Goal: Complete application form

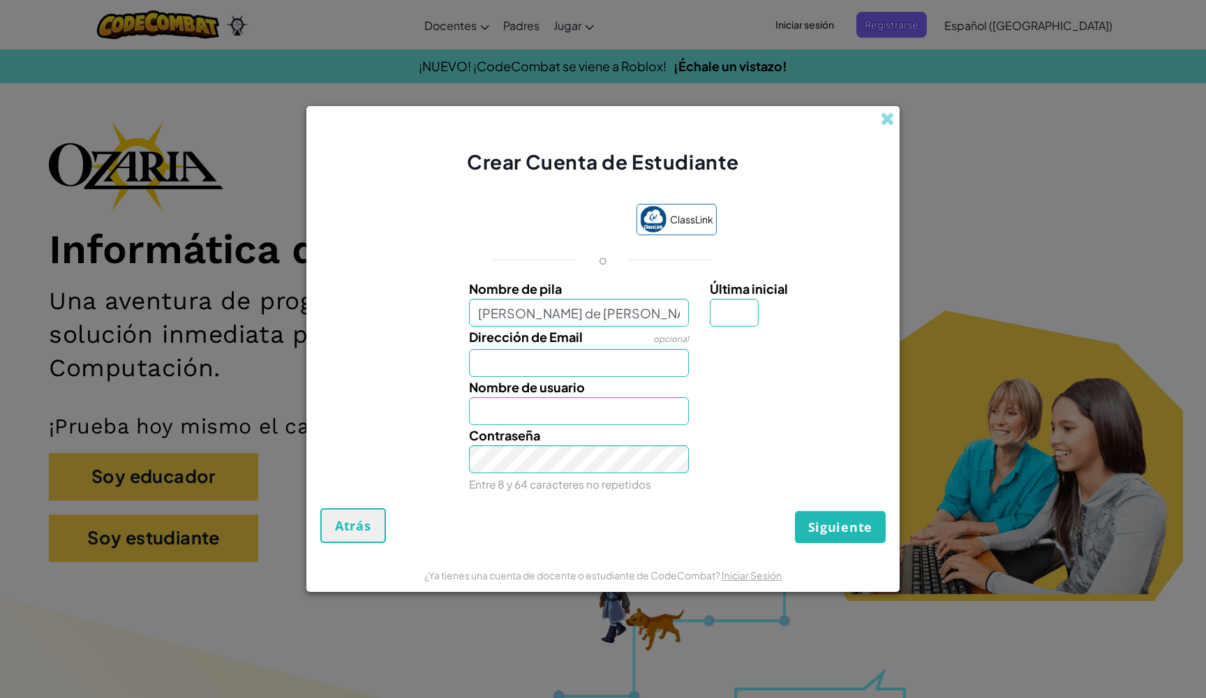
type input "[PERSON_NAME] de [PERSON_NAME]"
type input "[EMAIL_ADDRESS][DOMAIN_NAME]"
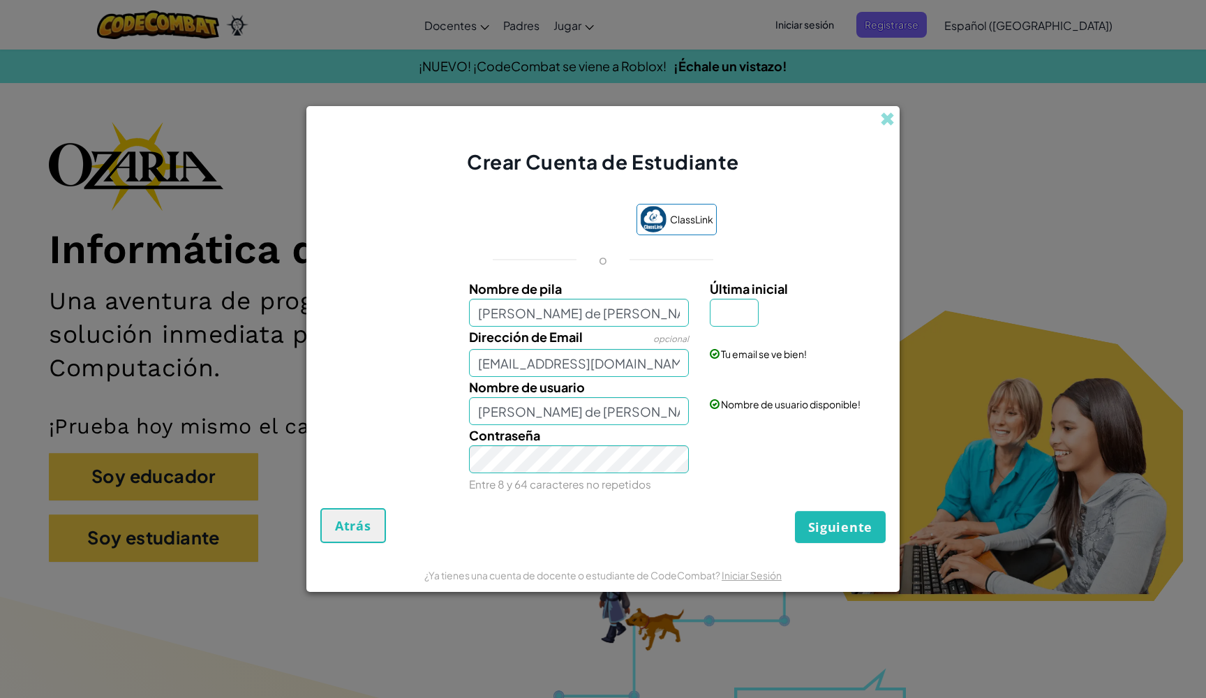
click at [736, 465] on div "Contraseña Entre 8 y 64 caracteres no repetidos" at bounding box center [602, 459] width 579 height 69
click at [394, 477] on div "Contraseña Entre 8 y 64 caracteres no repetidos" at bounding box center [602, 459] width 579 height 69
click at [454, 460] on div "Contraseña Entre 8 y 64 caracteres no repetidos" at bounding box center [602, 459] width 579 height 69
click at [721, 330] on div "Tu email se ve bien!" at bounding box center [795, 344] width 193 height 34
click at [723, 326] on input "Última inicial" at bounding box center [734, 313] width 49 height 28
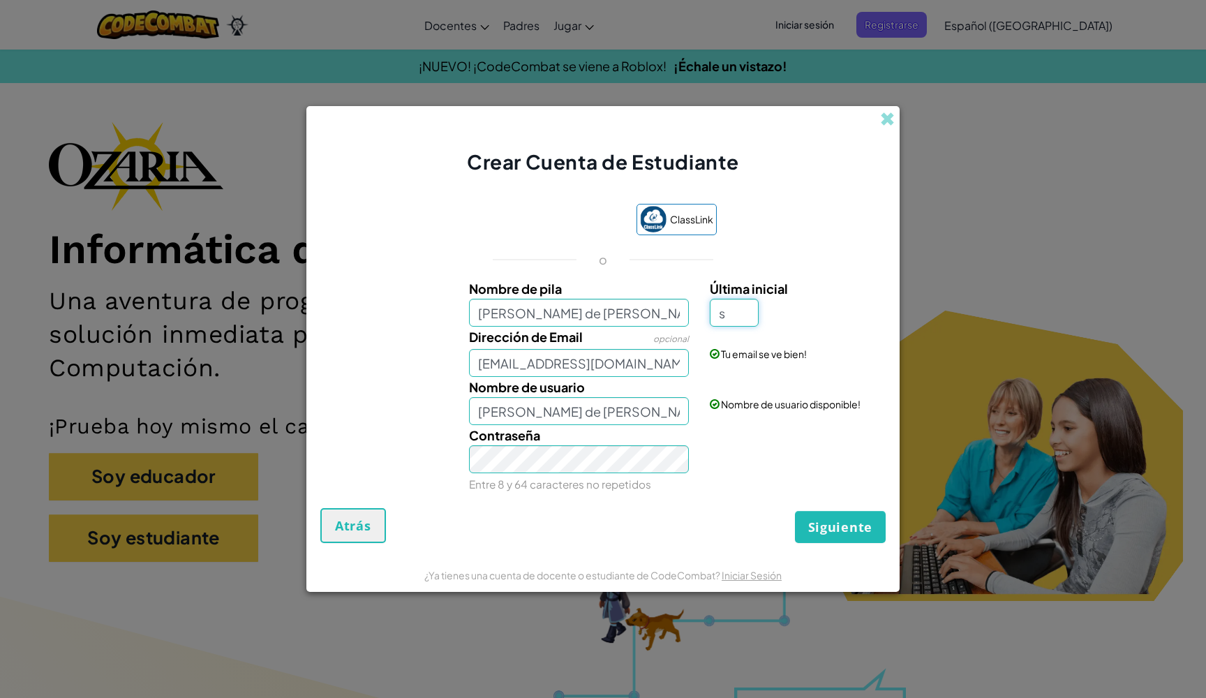
type input "s"
type input "[PERSON_NAME] de [PERSON_NAME] CoronaS"
click at [835, 532] on span "Siguiente" at bounding box center [840, 527] width 64 height 17
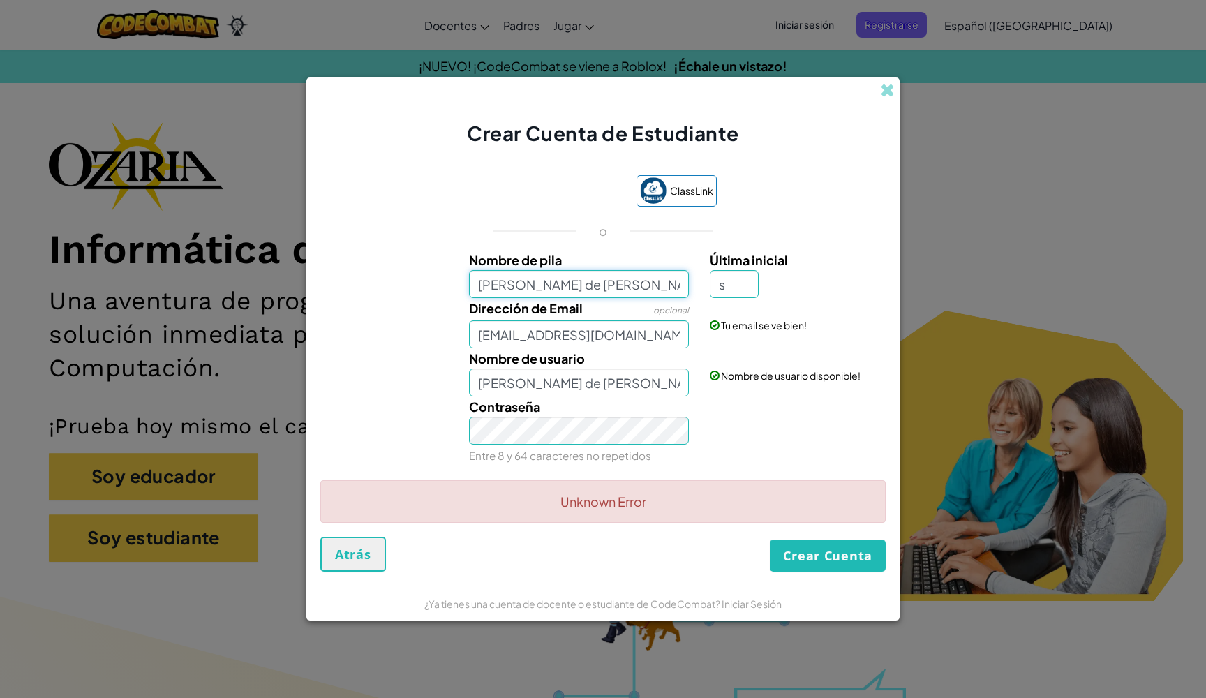
drag, startPoint x: 675, startPoint y: 283, endPoint x: 476, endPoint y: 274, distance: 199.1
click at [475, 274] on input "[PERSON_NAME] de [PERSON_NAME]" at bounding box center [579, 284] width 221 height 28
type input "[PERSON_NAME]"
type input "CarrilloS"
click at [756, 299] on div "Tu email se ve bien!" at bounding box center [795, 315] width 193 height 34
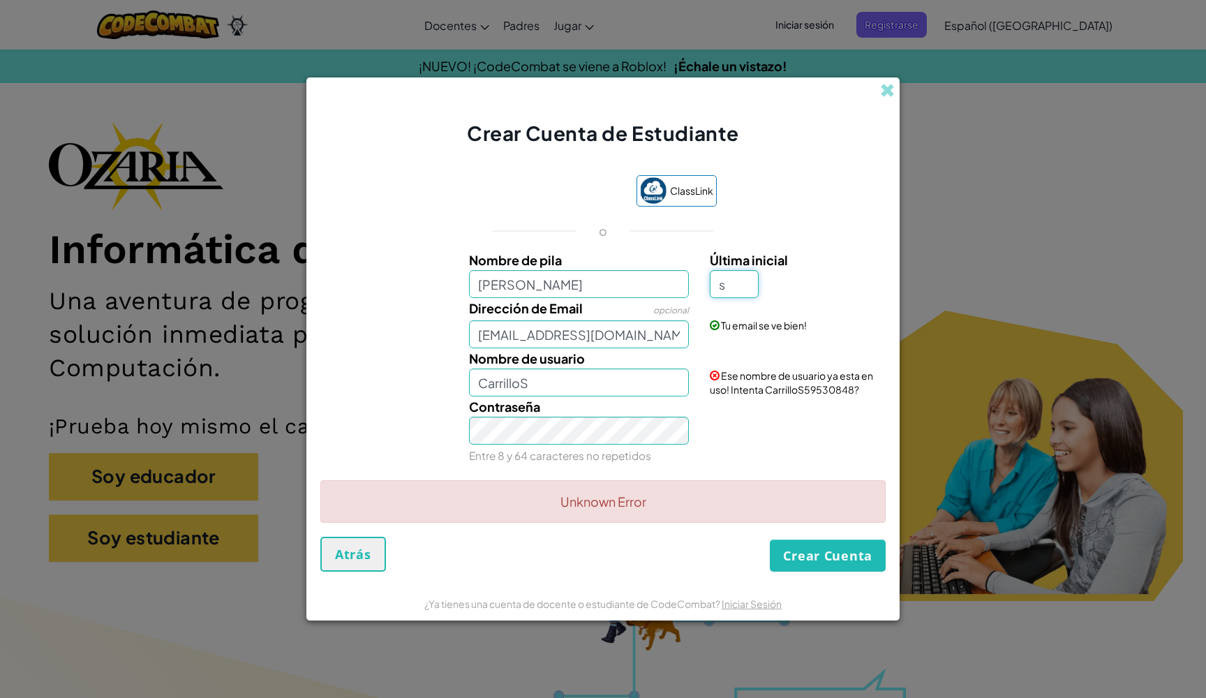
click at [748, 288] on input "s" at bounding box center [734, 284] width 49 height 28
type input "o"
type input "CarrilloO"
click at [723, 333] on div "Dirección de Email opcional [EMAIL_ADDRESS][DOMAIN_NAME] Tu email se ve bien!" at bounding box center [602, 323] width 579 height 50
click at [620, 286] on input "[PERSON_NAME]" at bounding box center [579, 284] width 221 height 28
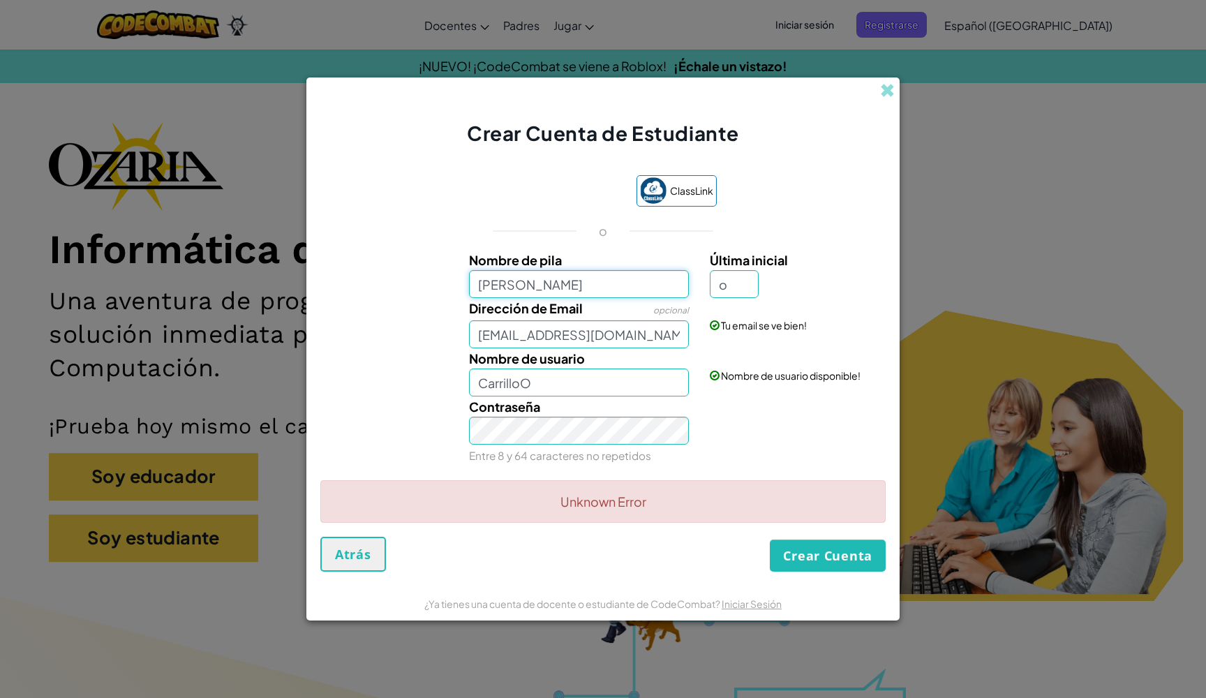
type input "[PERSON_NAME]"
type input "[PERSON_NAME] CoronaO"
click at [792, 556] on button "Crear Cuenta" at bounding box center [828, 555] width 116 height 32
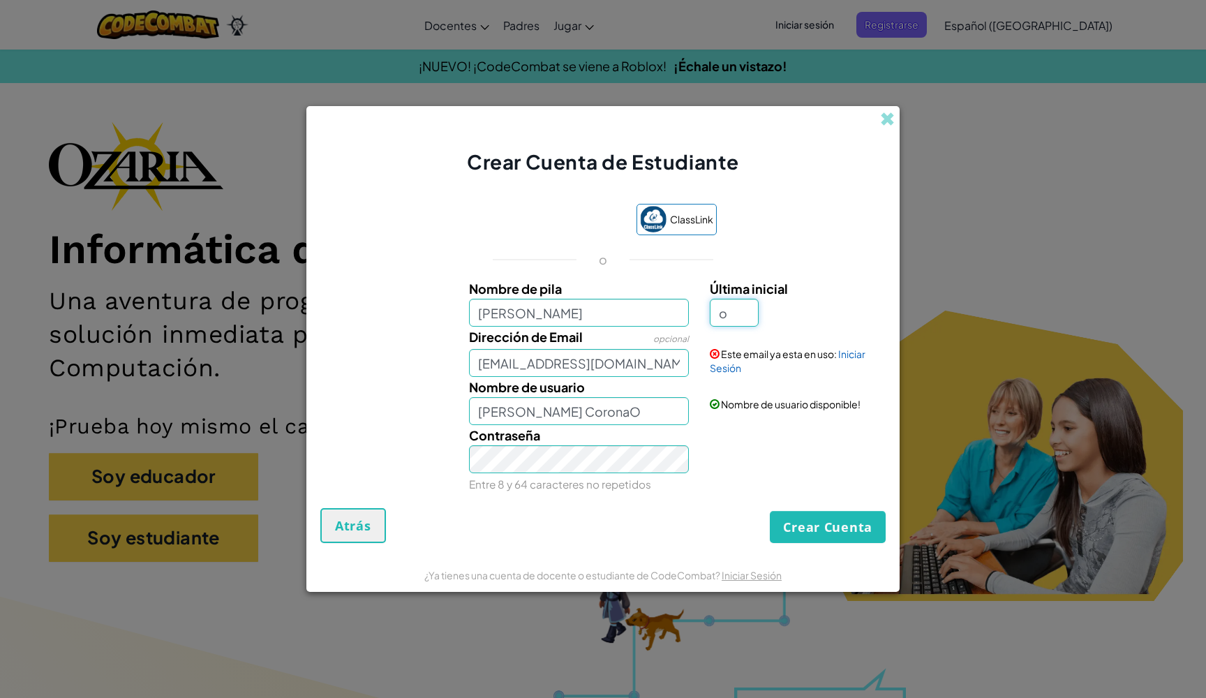
click at [754, 316] on input "o" at bounding box center [734, 313] width 49 height 28
type input "a"
type input "[PERSON_NAME] CoronaA"
click at [733, 419] on div "Nombre de usuario [PERSON_NAME] CoronaA Nombre de usuario disponible!" at bounding box center [602, 401] width 579 height 48
click at [373, 535] on button "Atrás" at bounding box center [353, 525] width 66 height 35
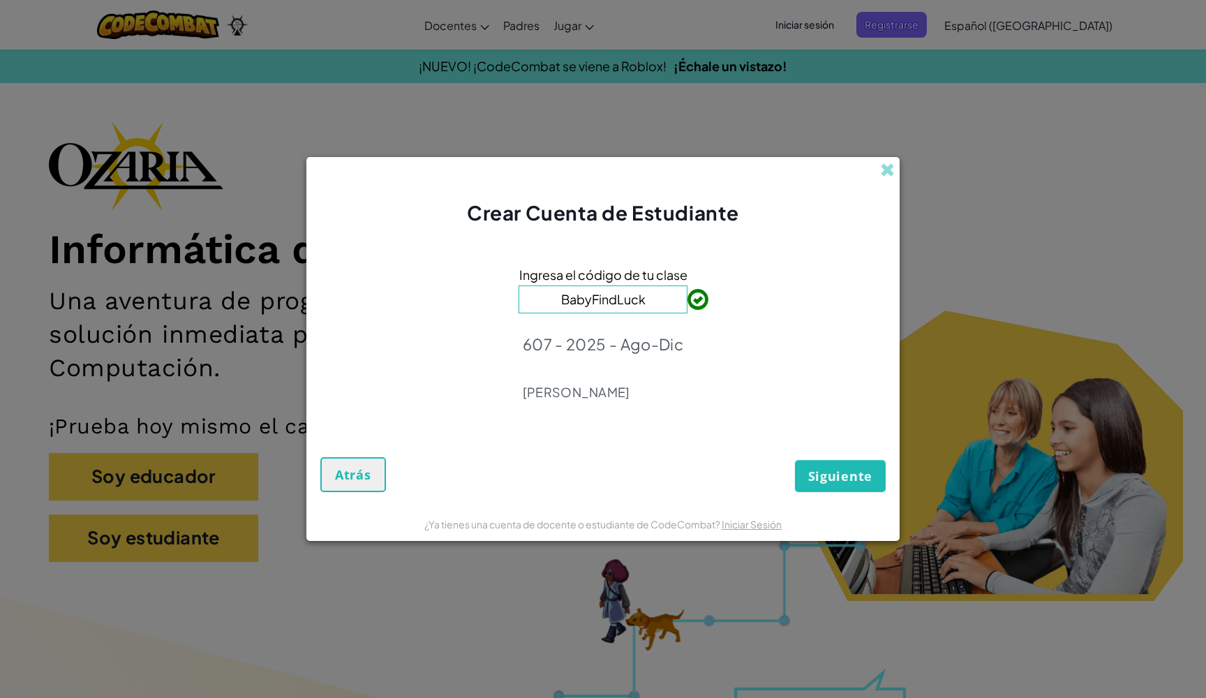
click at [862, 484] on button "Siguiente" at bounding box center [840, 476] width 91 height 32
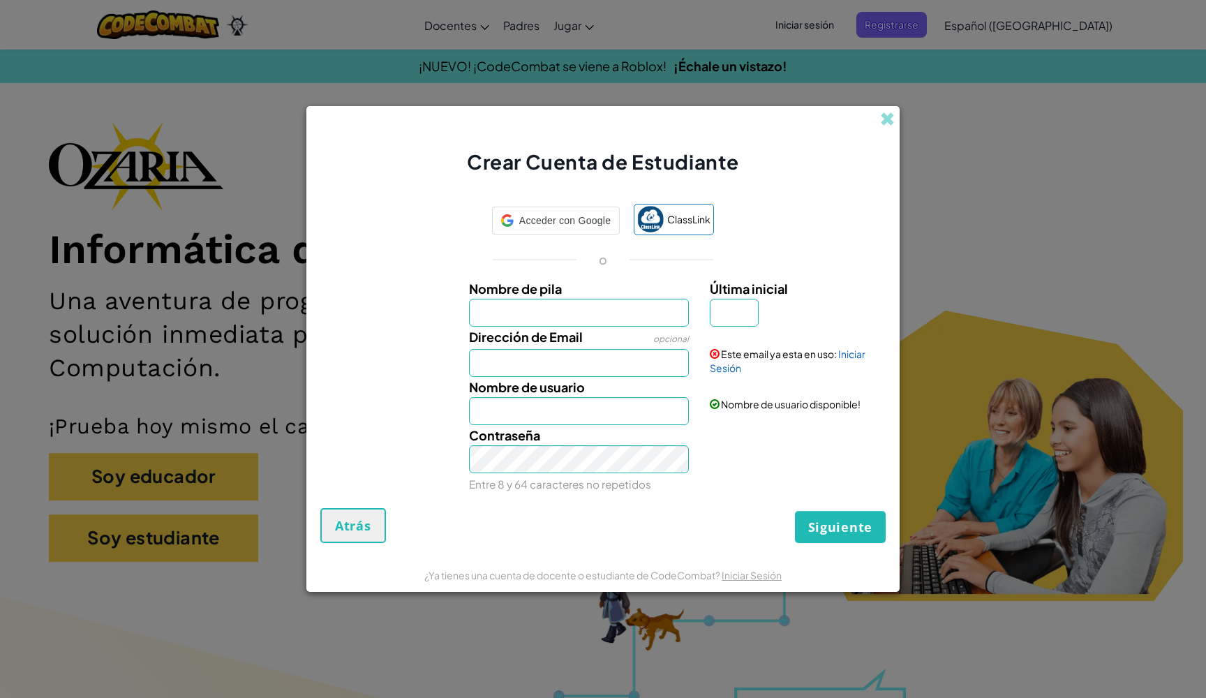
type input "M"
type input "[PERSON_NAME]"
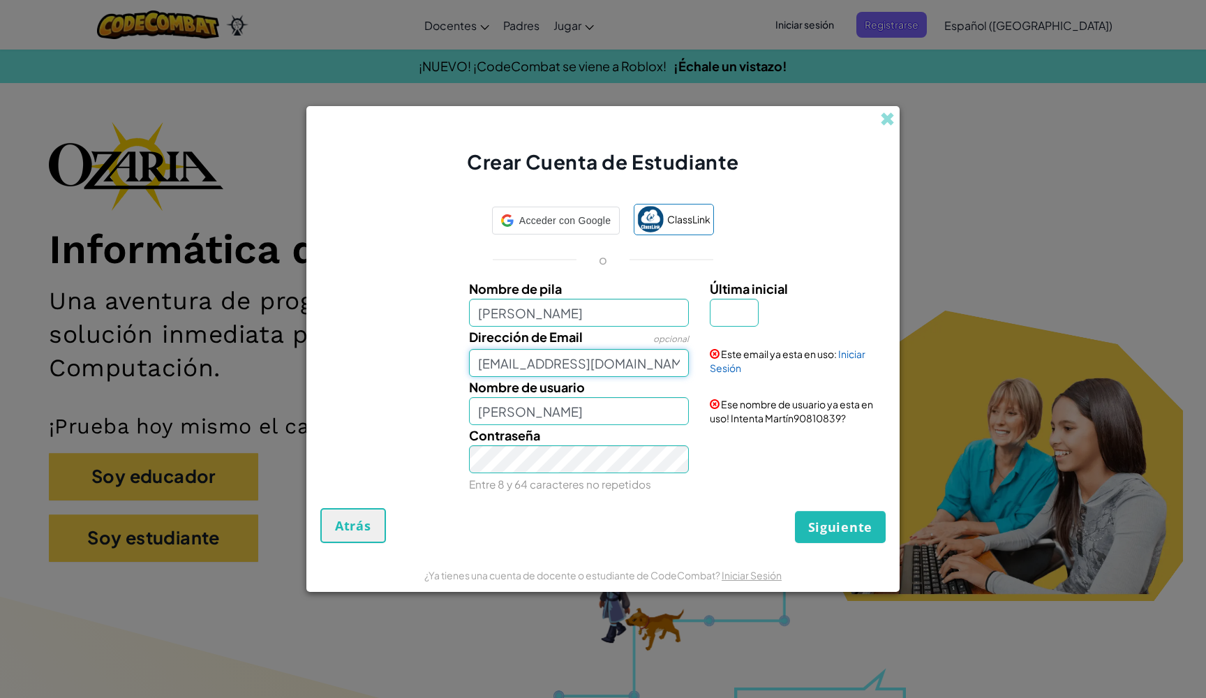
type input "[EMAIL_ADDRESS][DOMAIN_NAME]"
click at [738, 312] on input "Última inicial" at bounding box center [734, 313] width 49 height 28
type input "o"
type input "[PERSON_NAME]"
click at [624, 314] on input "[PERSON_NAME]" at bounding box center [579, 313] width 221 height 28
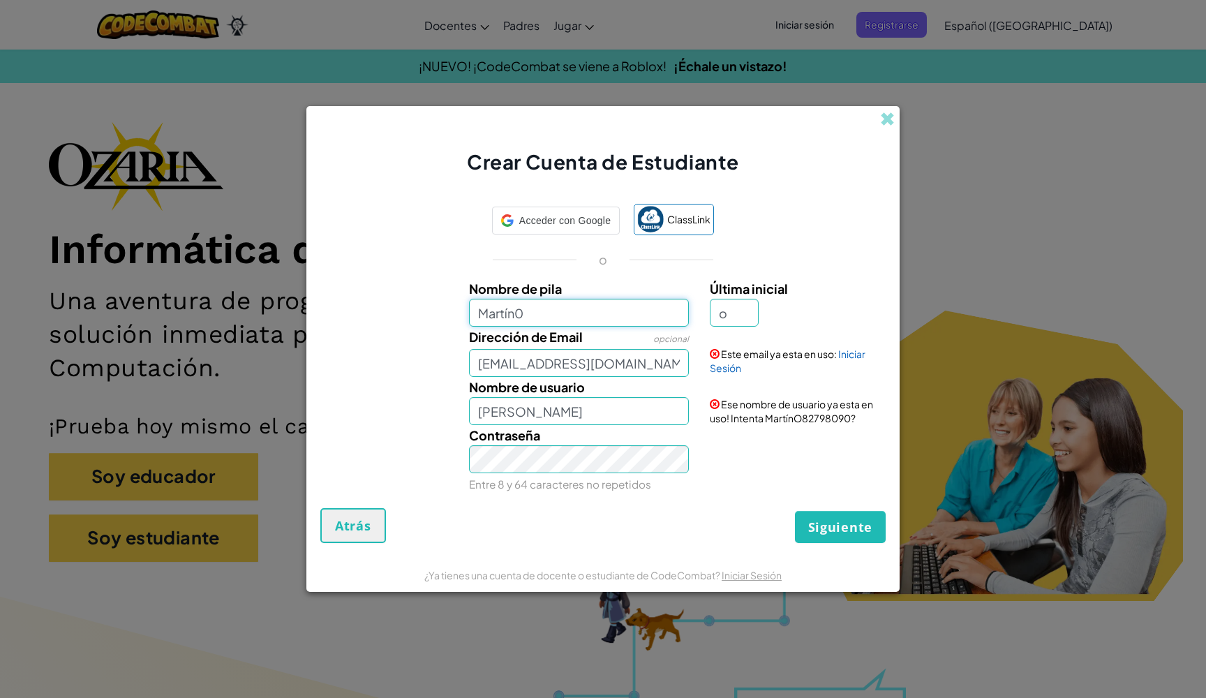
type input "[PERSON_NAME]"
click at [592, 410] on input "[PERSON_NAME]" at bounding box center [579, 411] width 221 height 28
type input "Martín432"
click at [711, 509] on div "Siguiente Atrás" at bounding box center [602, 525] width 565 height 35
click at [958, 258] on div "Crear Cuenta de Estudiante Acceder con Google Acceder con Google. Se abre en un…" at bounding box center [603, 349] width 1206 height 698
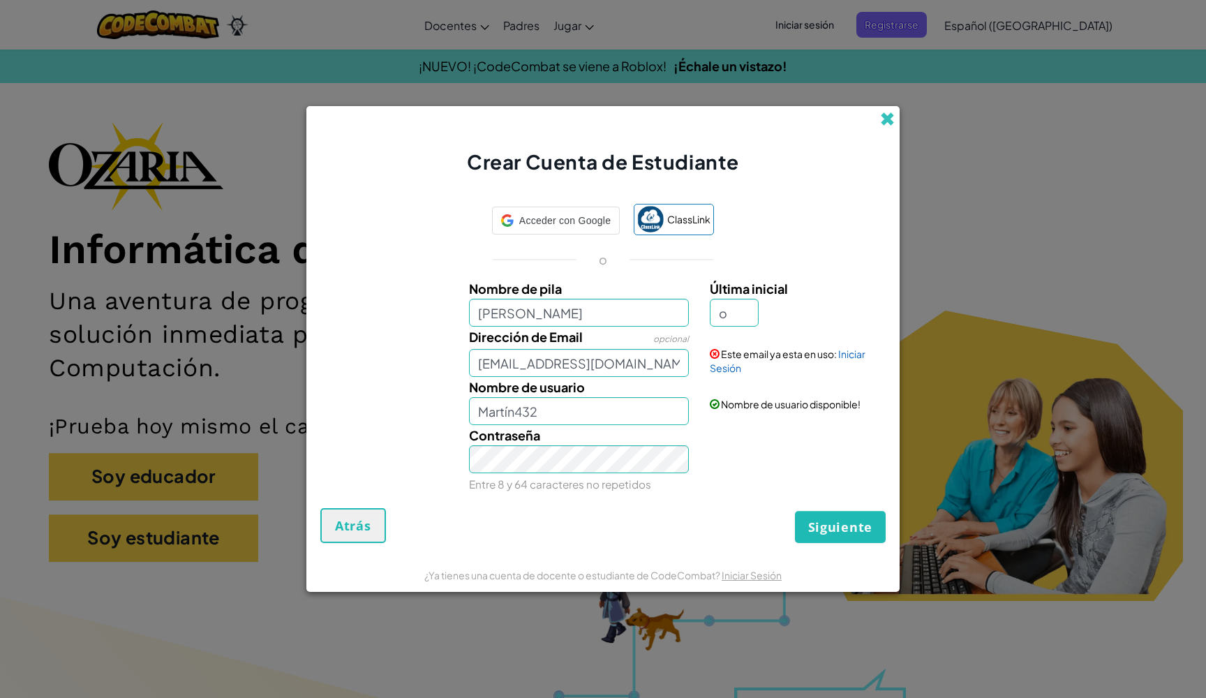
click at [891, 125] on span at bounding box center [887, 119] width 15 height 15
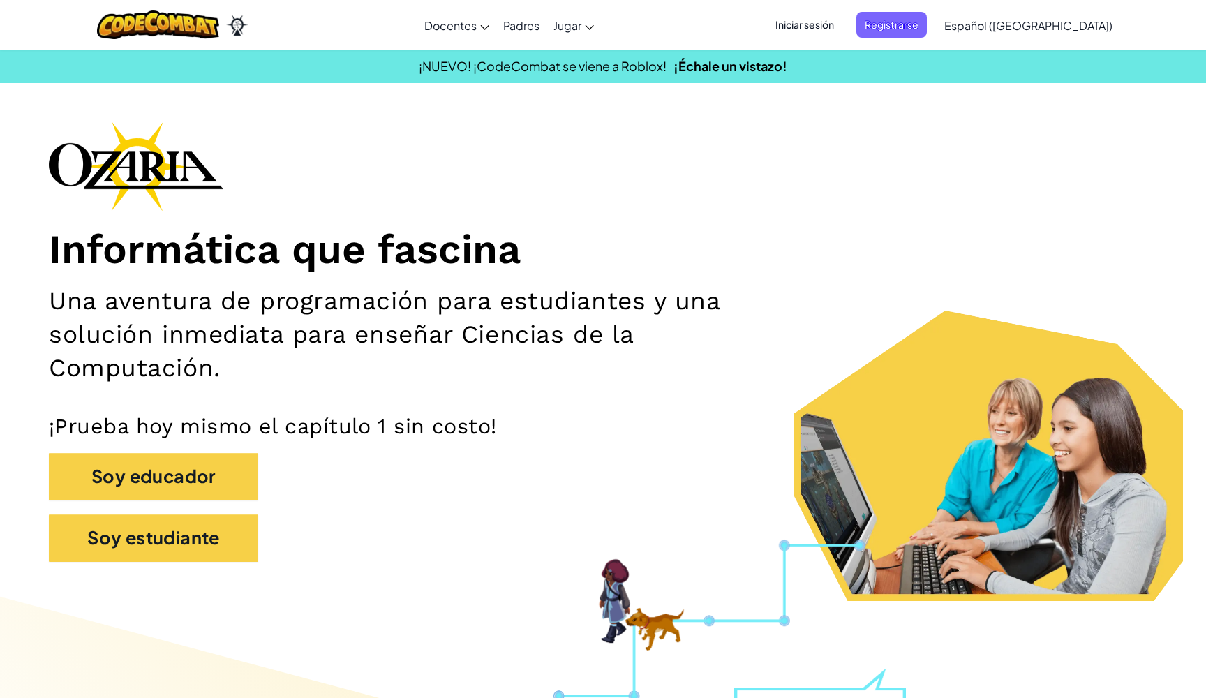
click at [842, 29] on span "Iniciar sesión" at bounding box center [804, 25] width 75 height 26
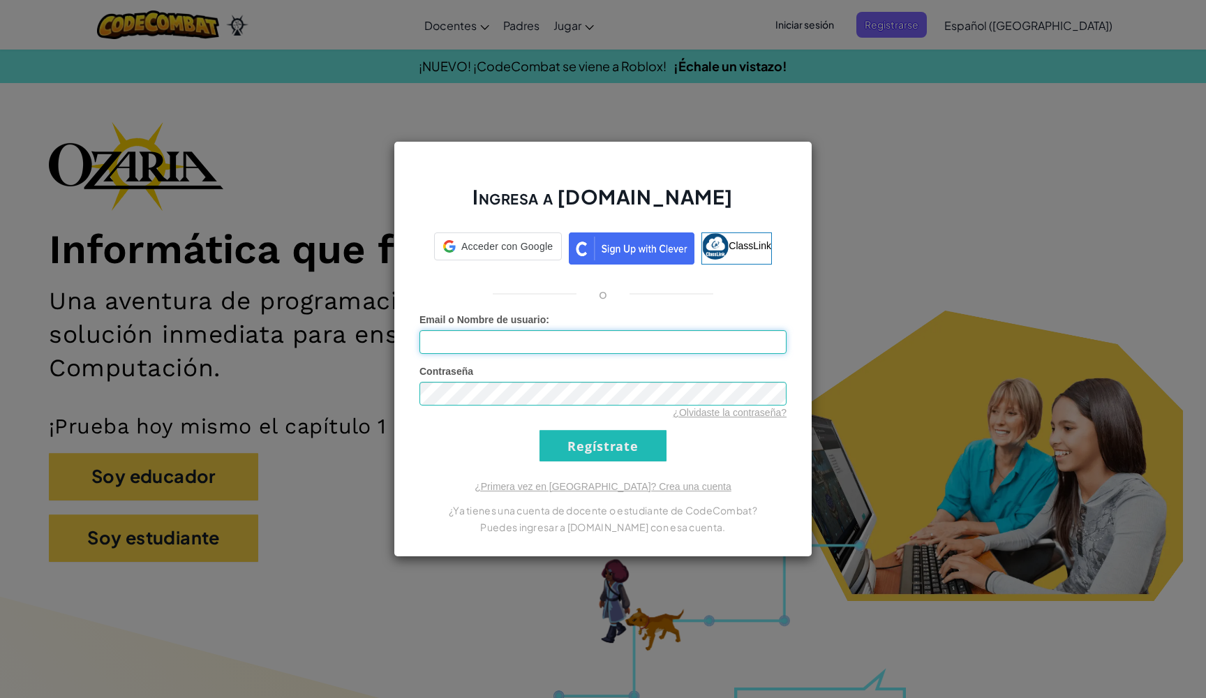
type input "[PERSON_NAME] de [PERSON_NAME]"
click at [603, 445] on input "Regístrate" at bounding box center [602, 445] width 127 height 31
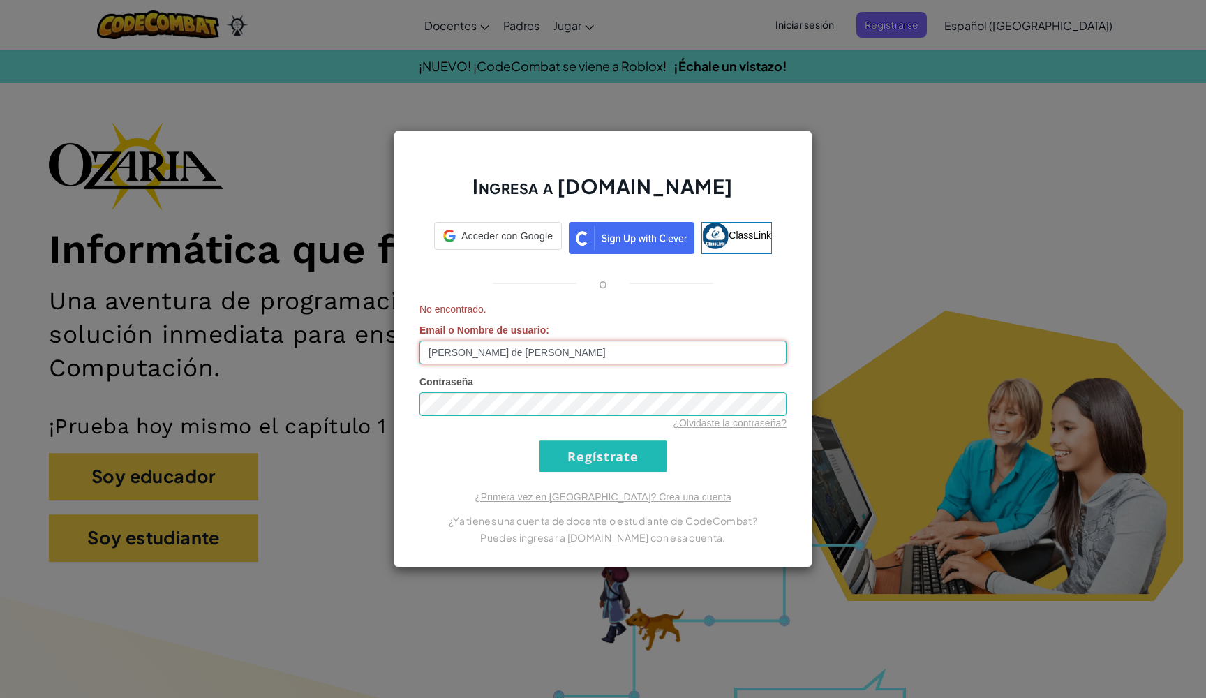
drag, startPoint x: 637, startPoint y: 355, endPoint x: 541, endPoint y: 361, distance: 95.8
click at [540, 361] on input "[PERSON_NAME] de [PERSON_NAME]" at bounding box center [602, 353] width 367 height 24
drag, startPoint x: 585, startPoint y: 353, endPoint x: 477, endPoint y: 343, distance: 108.0
click at [477, 343] on input "[PERSON_NAME] de [PERSON_NAME]" at bounding box center [602, 353] width 367 height 24
type input "[EMAIL_ADDRESS][DOMAIN_NAME]"
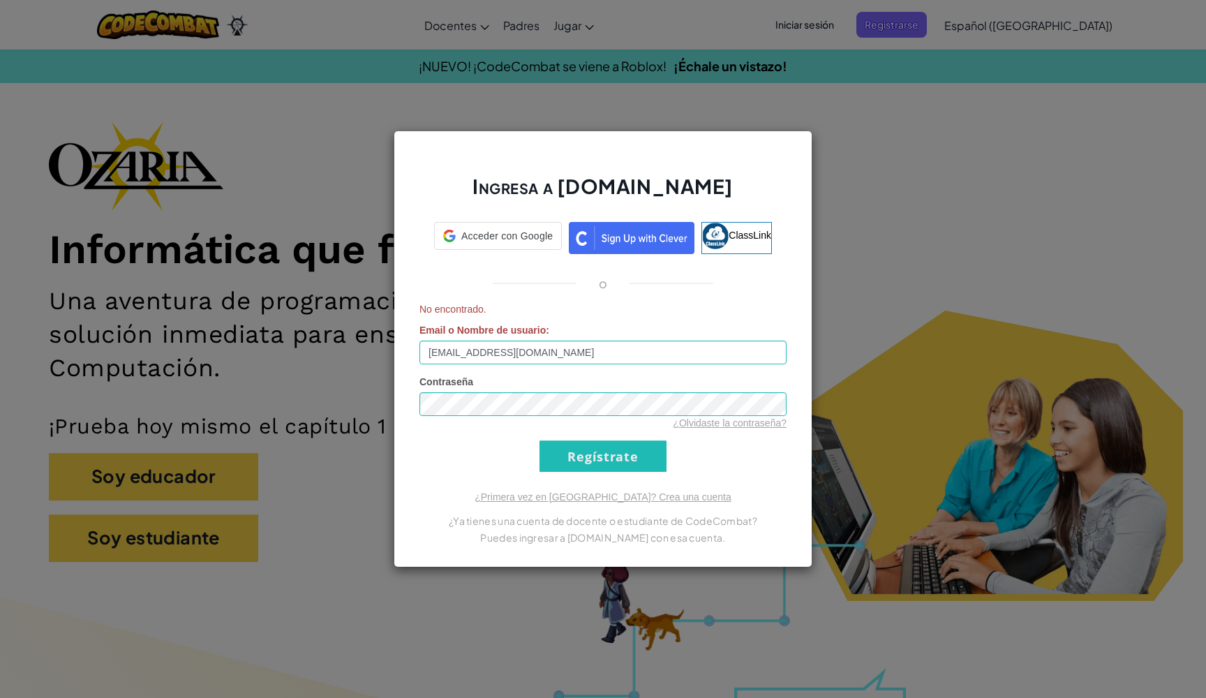
click at [618, 470] on input "Regístrate" at bounding box center [602, 455] width 127 height 31
